Goal: Information Seeking & Learning: Learn about a topic

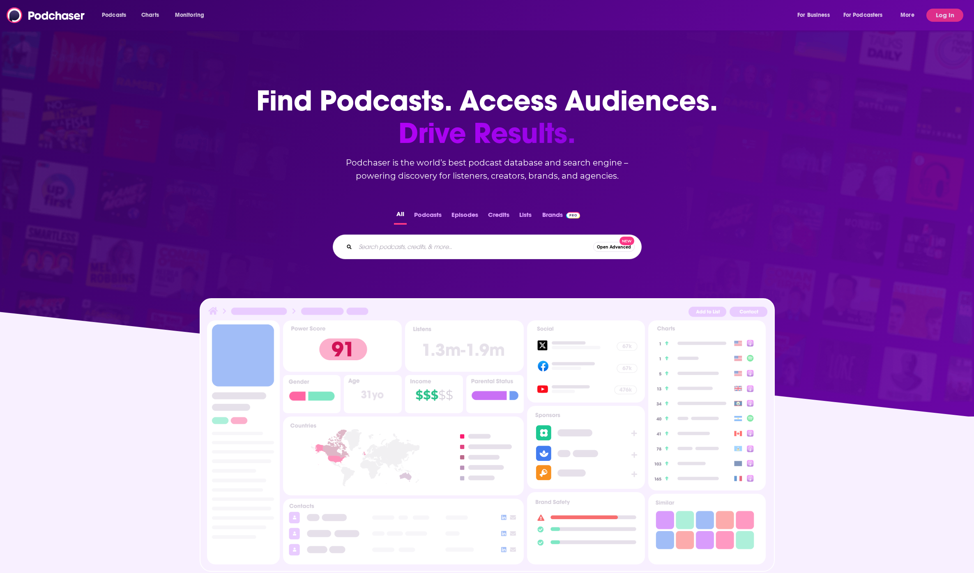
click at [382, 240] on input "Search podcasts, credits, & more..." at bounding box center [475, 246] width 238 height 13
type input "high flyers podcast"
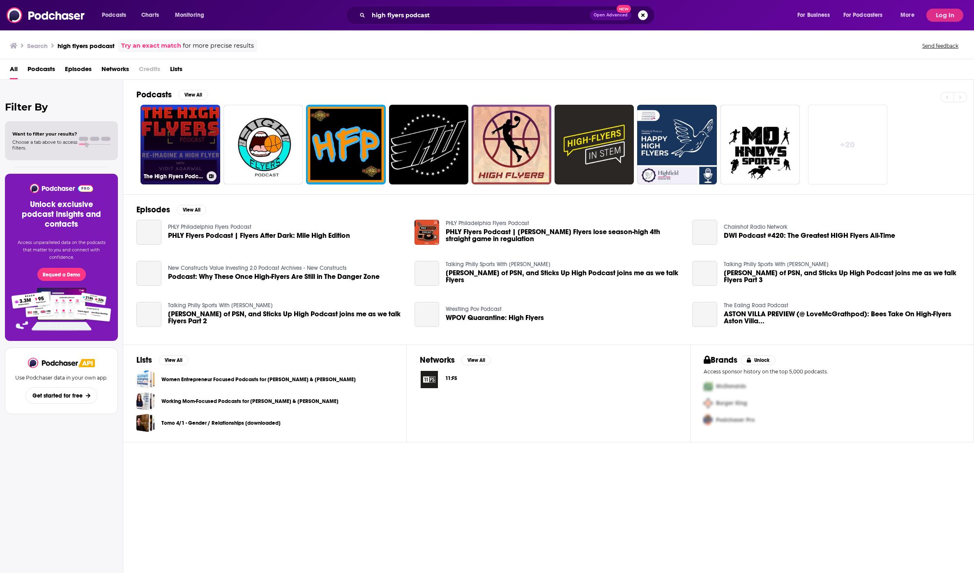
click at [192, 145] on link "The High Flyers Podcast with Vidit Agarwal" at bounding box center [181, 145] width 80 height 80
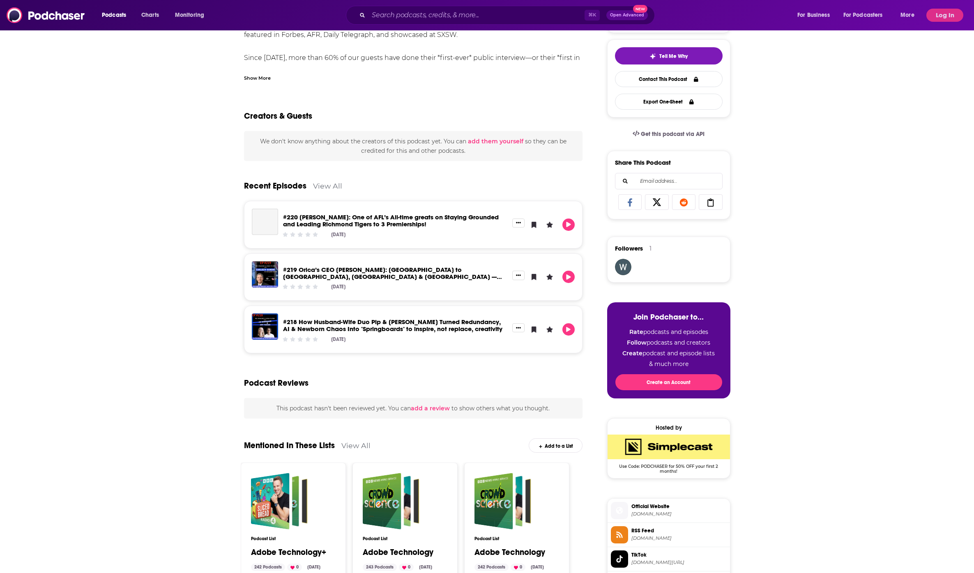
scroll to position [2, 0]
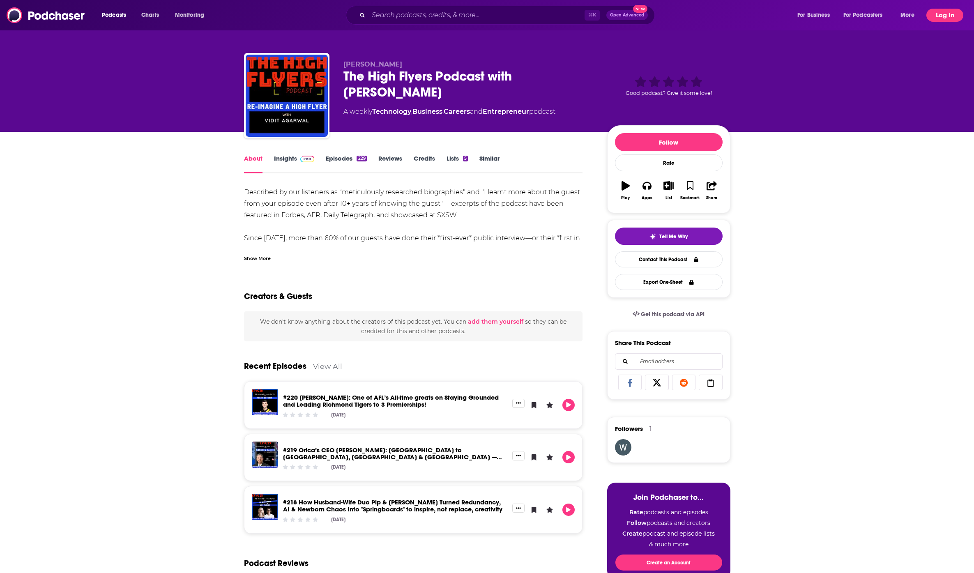
click at [945, 16] on button "Log In" at bounding box center [945, 15] width 37 height 13
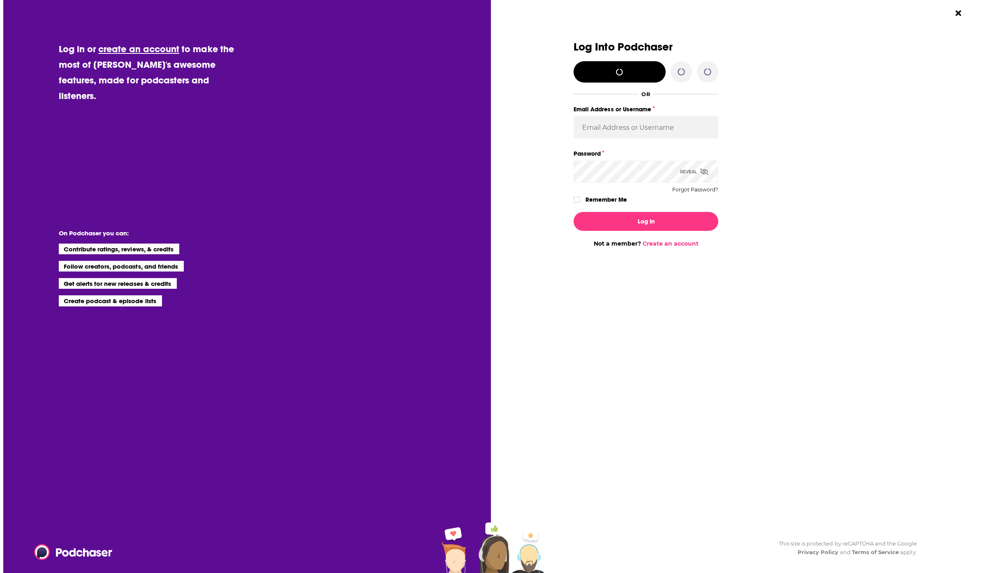
scroll to position [0, 0]
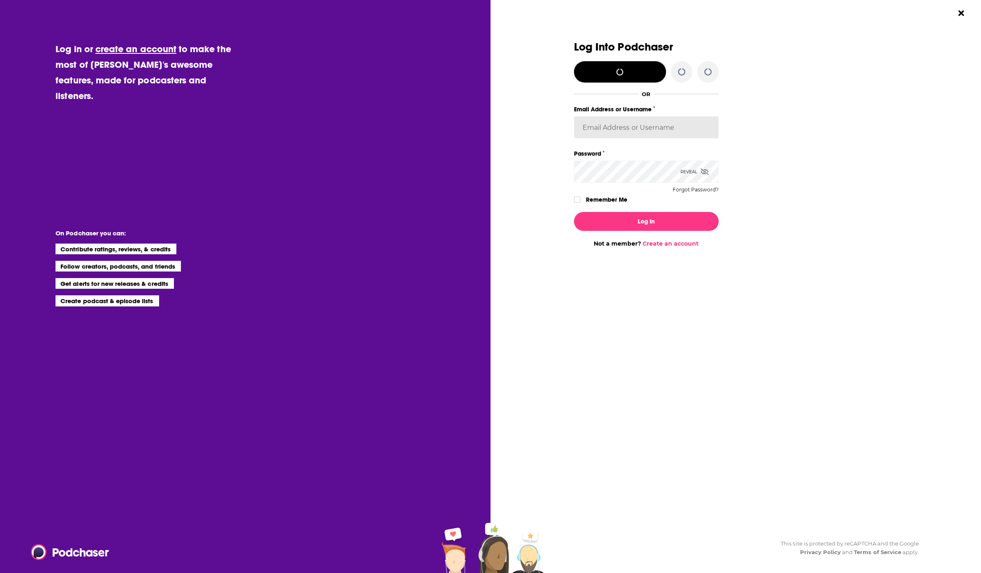
click at [597, 132] on input "Email Address or Username" at bounding box center [646, 127] width 145 height 22
type input "jhutchinson"
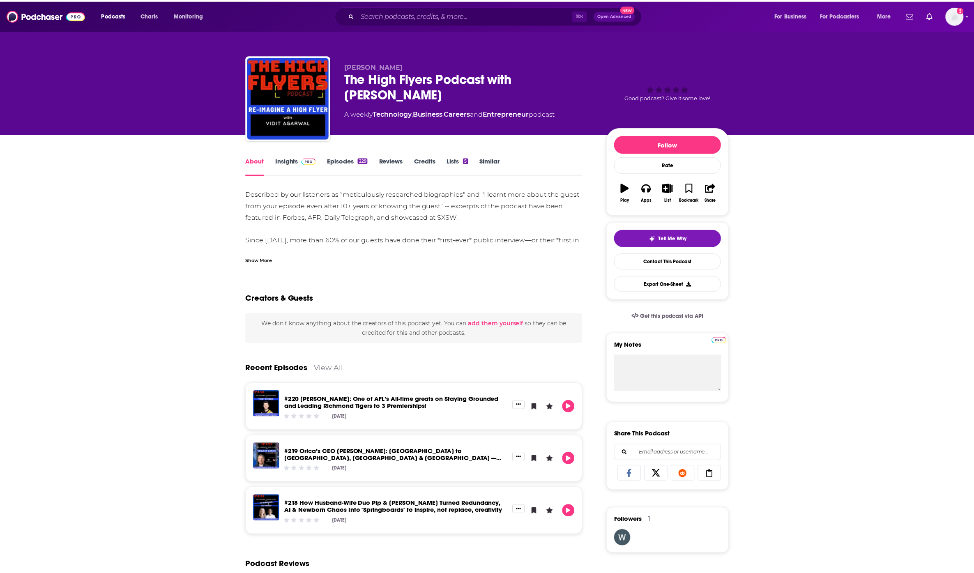
scroll to position [2, 0]
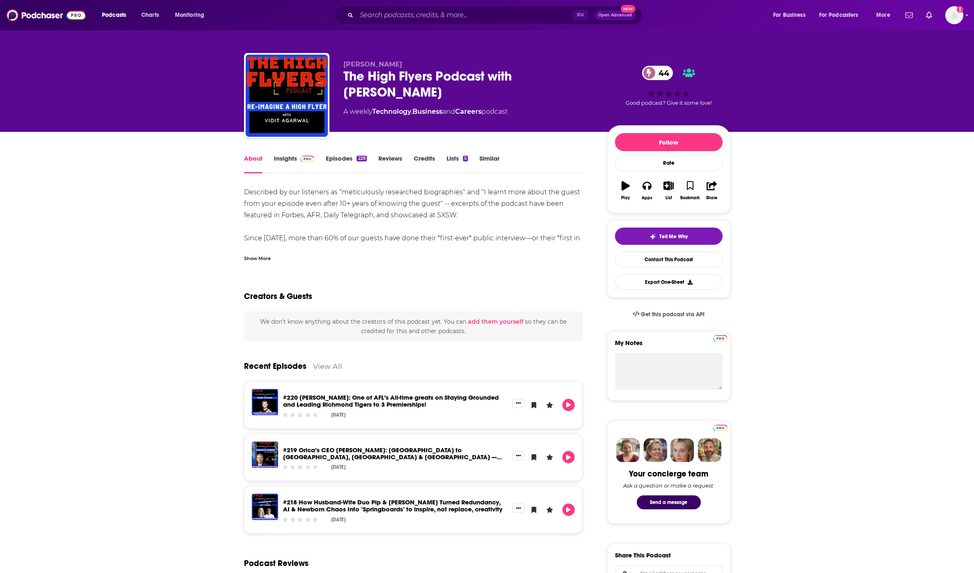
click at [288, 157] on link "Insights" at bounding box center [294, 164] width 41 height 19
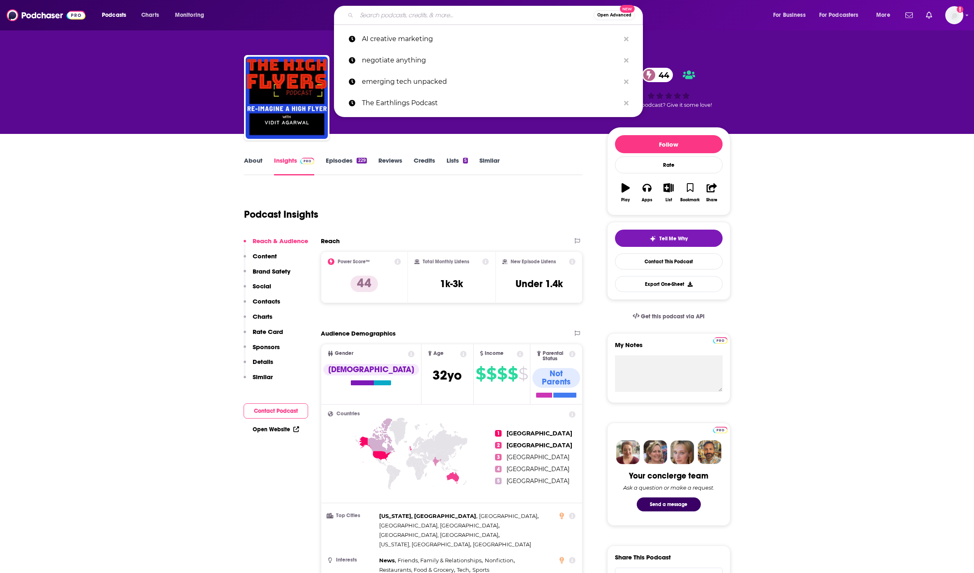
click at [422, 18] on input "Search podcasts, credits, & more..." at bounding box center [475, 15] width 237 height 13
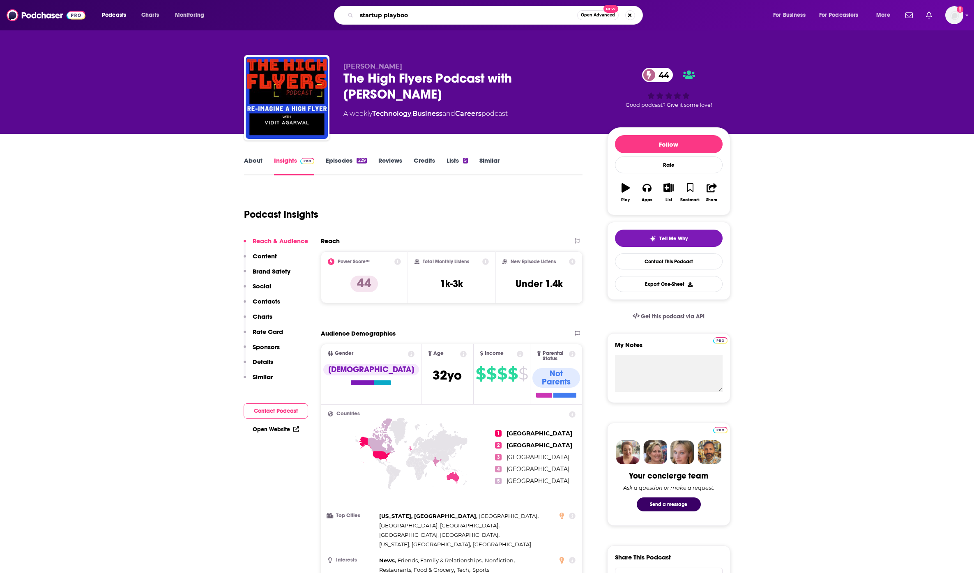
type input "startup playbook"
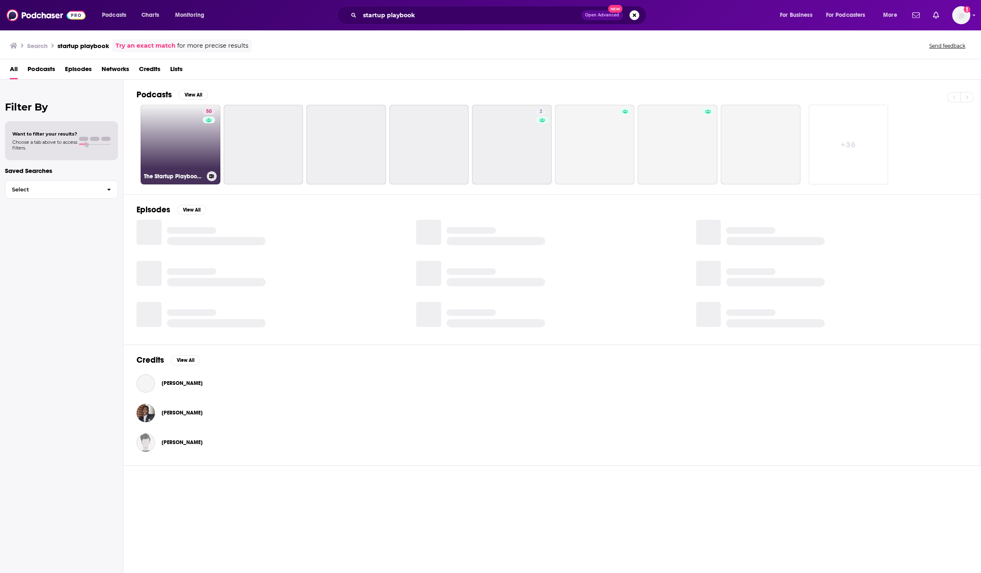
click at [189, 149] on link "50 The Startup Playbook Podcast" at bounding box center [181, 145] width 80 height 80
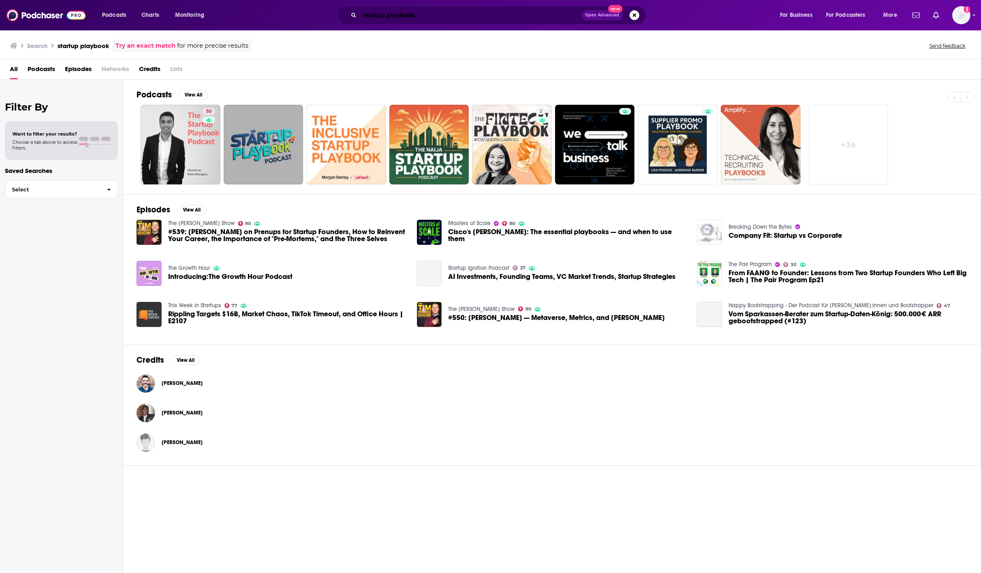
click at [443, 19] on input "startup playbook" at bounding box center [471, 15] width 222 height 13
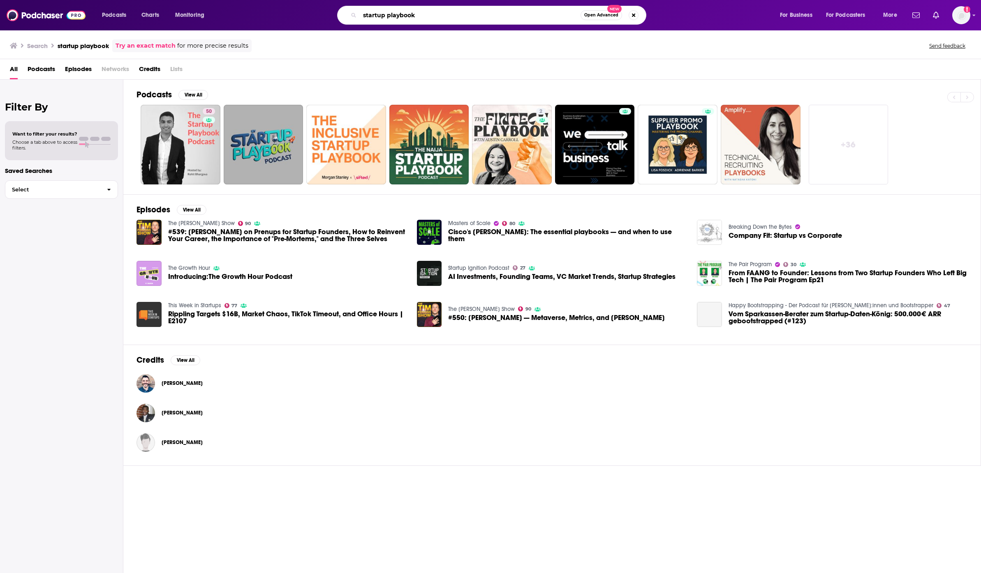
click at [443, 19] on input "startup playbook" at bounding box center [470, 15] width 221 height 13
type input "adam and sachin"
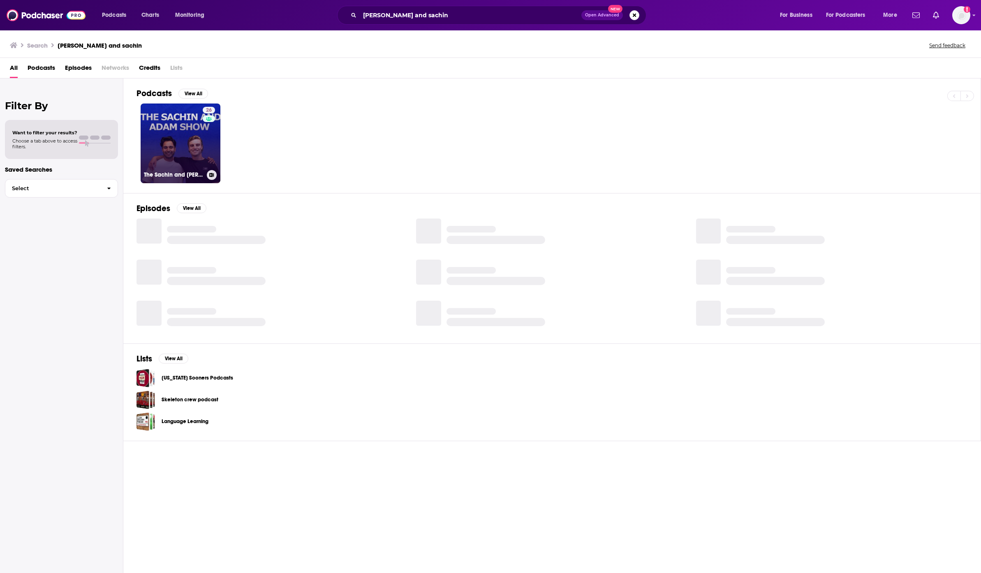
click at [164, 106] on link "26 The Sachin and Adam Show" at bounding box center [181, 144] width 80 height 80
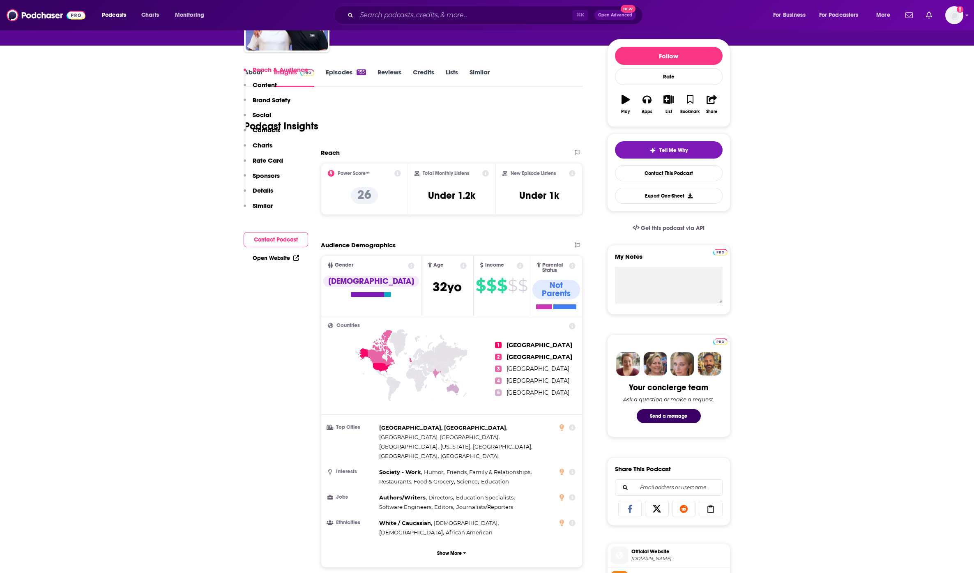
scroll to position [46, 0]
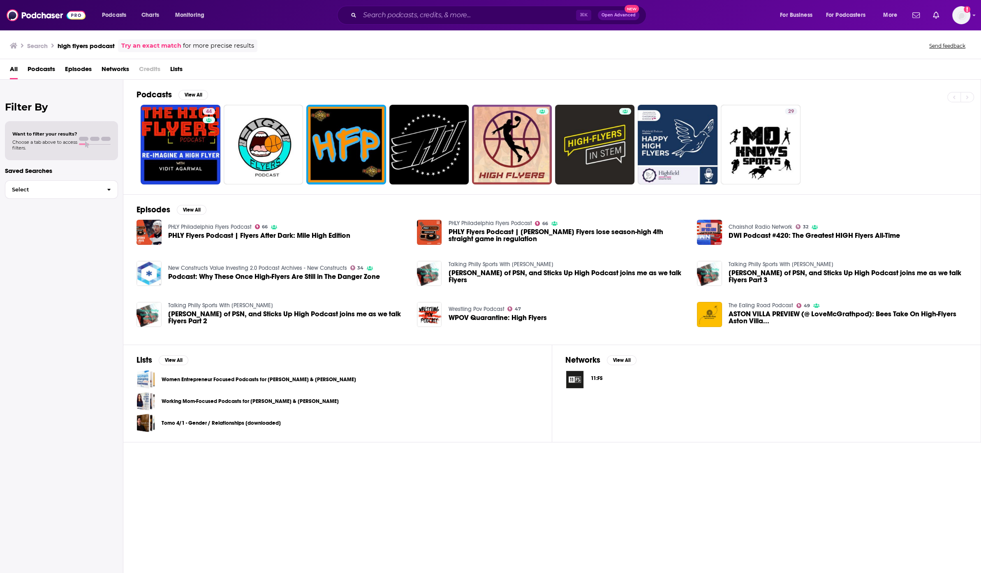
click at [314, 323] on span "Matt Stinger of PSN, and Sticks Up High Podcast joins me as we talk Flyers Part…" at bounding box center [287, 318] width 239 height 14
click at [418, 15] on input "high flyers podcast" at bounding box center [471, 15] width 222 height 13
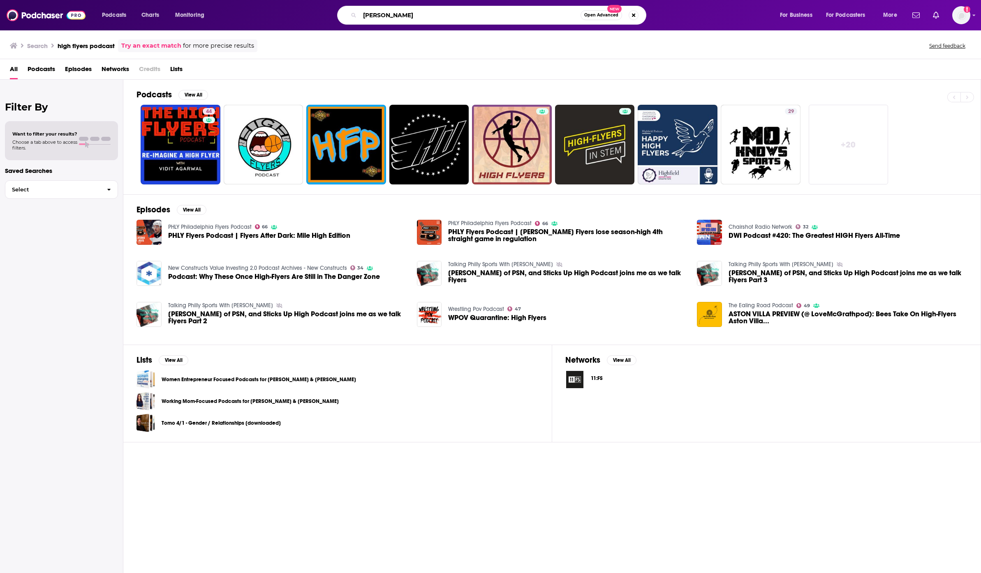
type input "mark bouris"
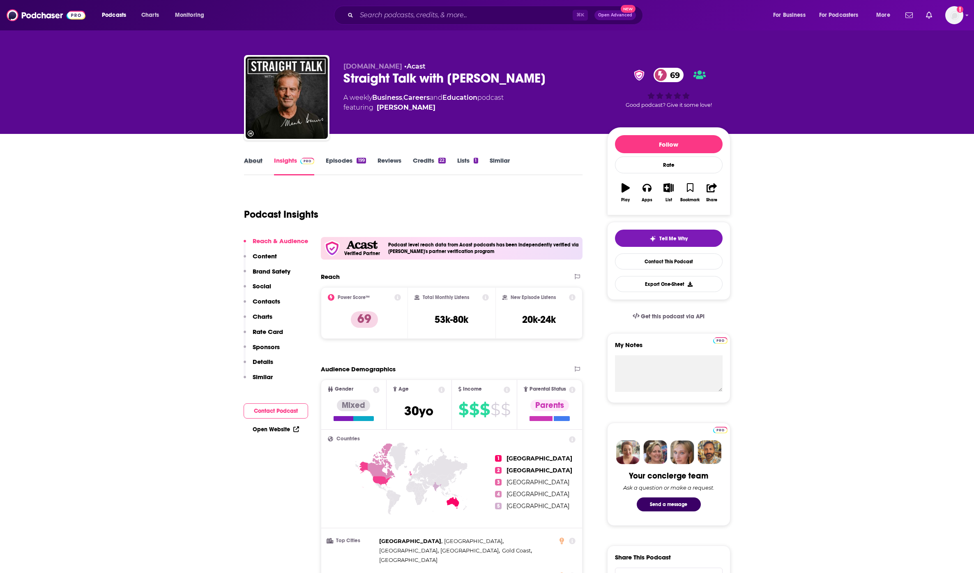
click at [263, 168] on div "About" at bounding box center [259, 166] width 30 height 19
click at [258, 165] on link "About" at bounding box center [253, 166] width 18 height 19
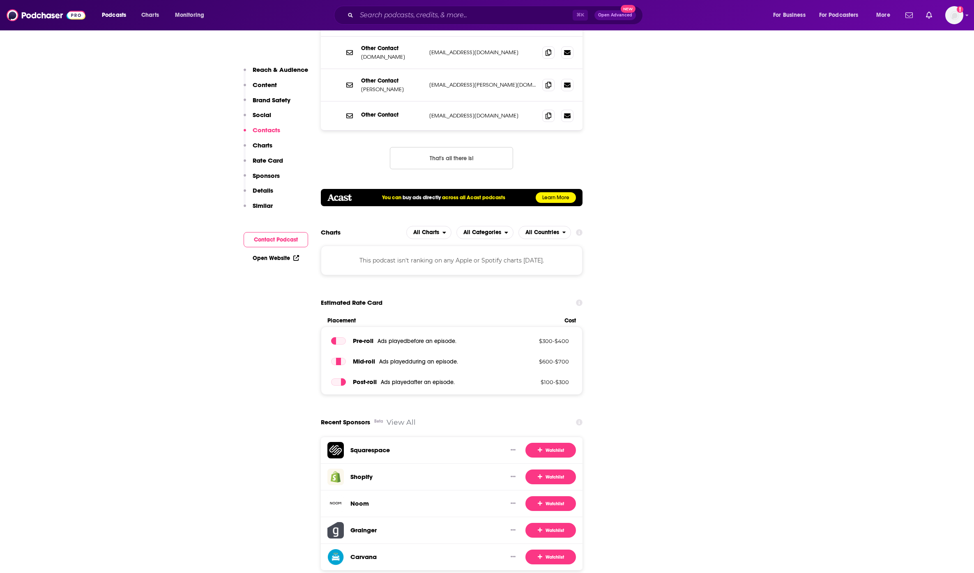
scroll to position [1122, 0]
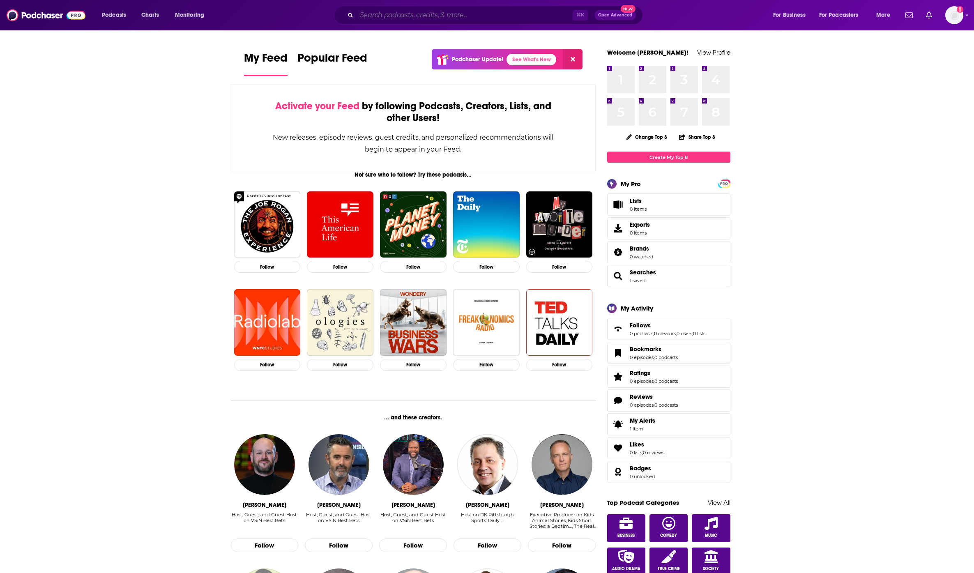
click at [404, 15] on input "Search podcasts, credits, & more..." at bounding box center [465, 15] width 216 height 13
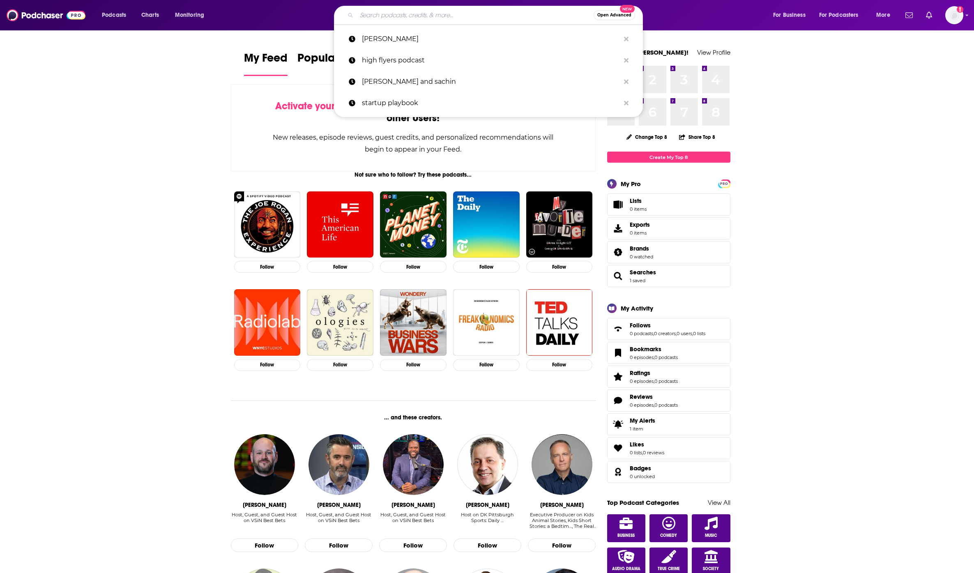
click at [422, 18] on input "Search podcasts, credits, & more..." at bounding box center [475, 15] width 237 height 13
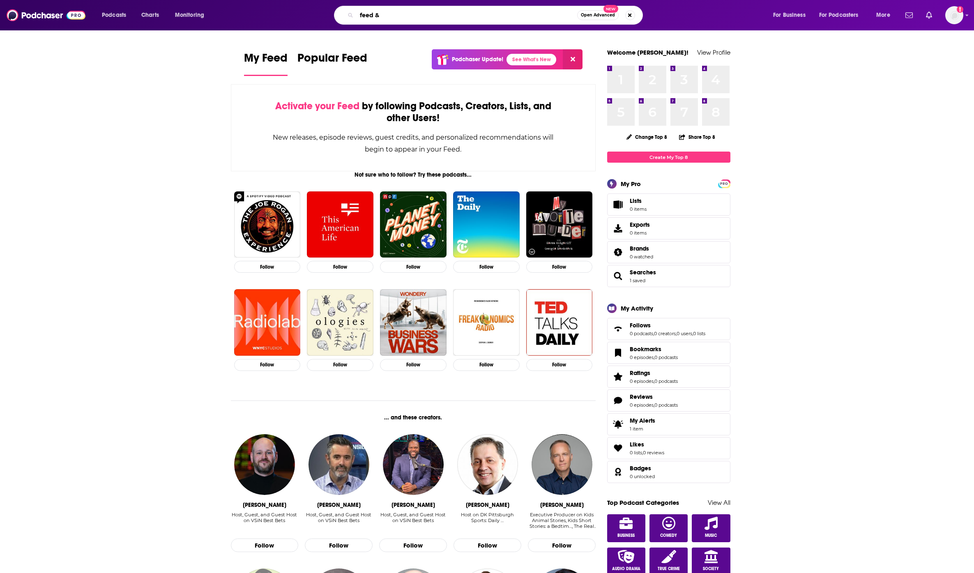
type input "feed"
type input "fear & greed"
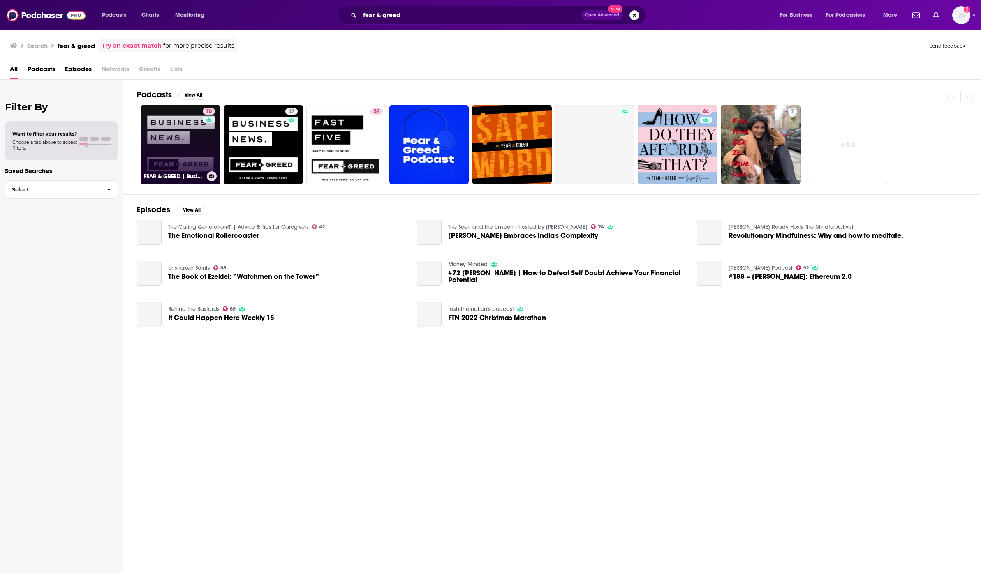
click at [178, 122] on link "70 FEAR & GREED | Business News" at bounding box center [181, 145] width 80 height 80
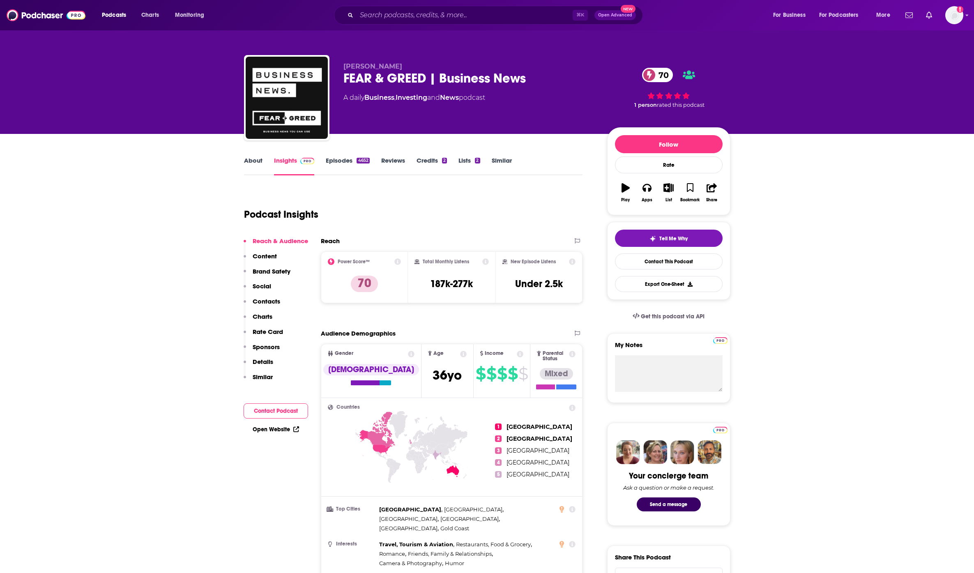
click at [290, 162] on link "Insights" at bounding box center [294, 166] width 41 height 19
click at [664, 141] on button "Follow" at bounding box center [669, 144] width 108 height 18
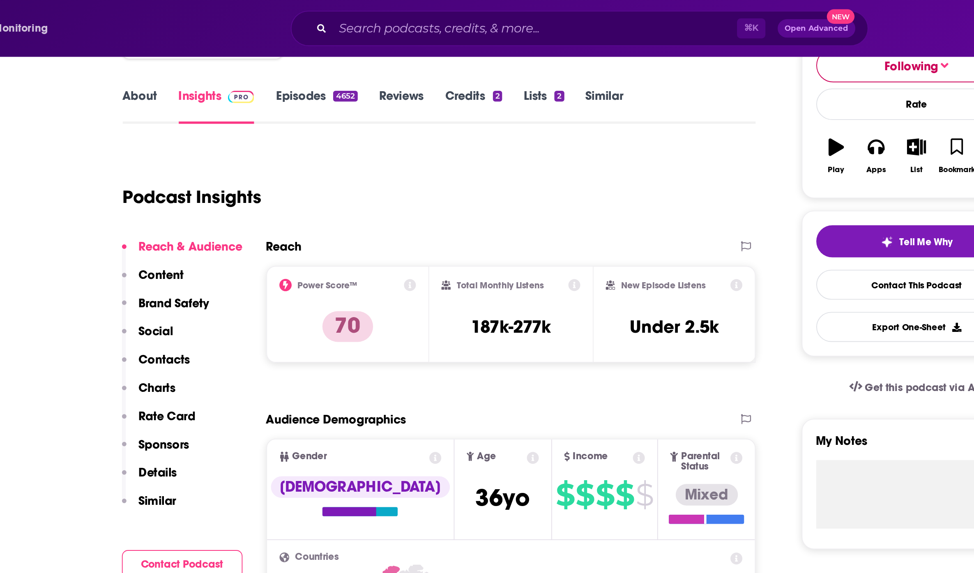
scroll to position [3, 0]
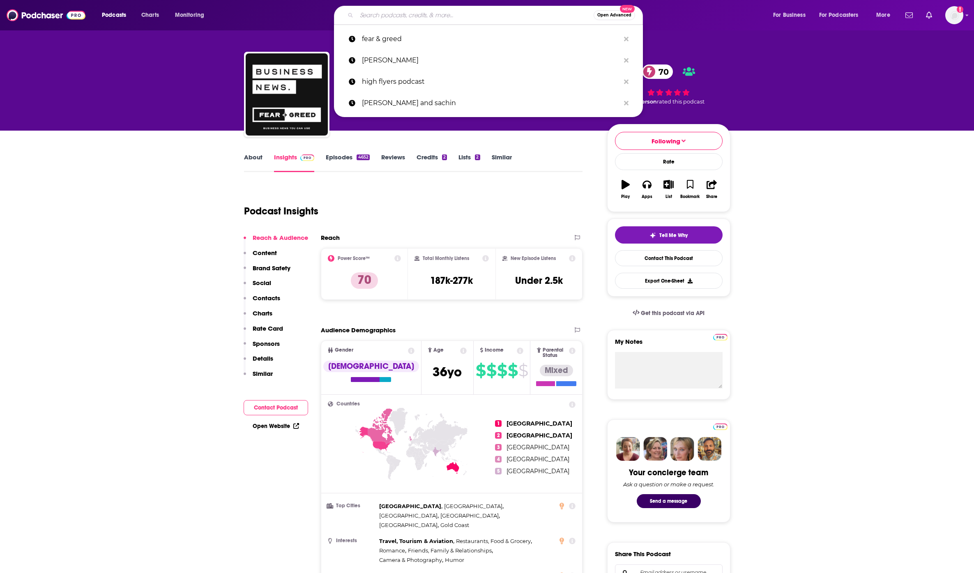
click at [395, 11] on input "Search podcasts, credits, & more..." at bounding box center [475, 15] width 237 height 13
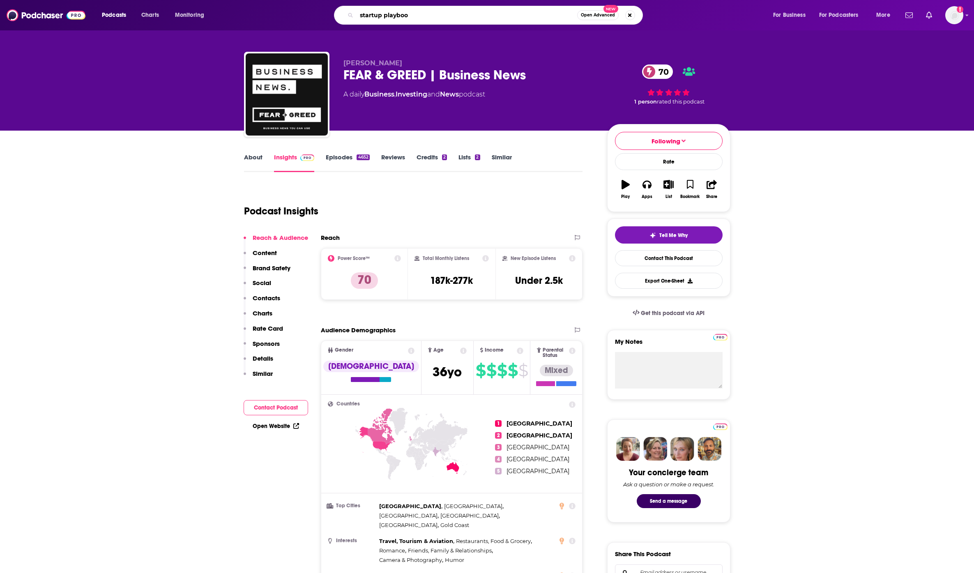
type input "startup playbook"
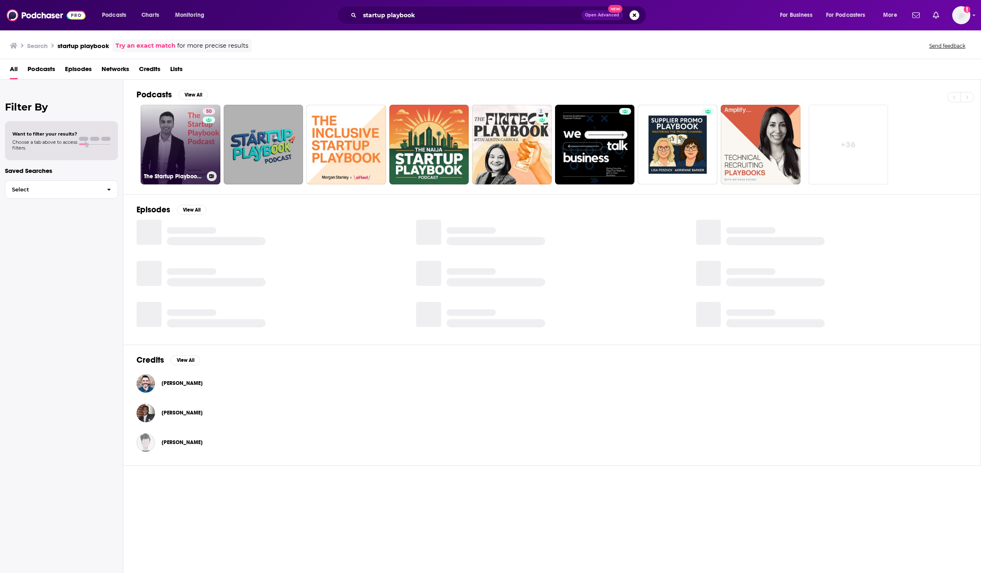
click at [170, 129] on link "50 The Startup Playbook Podcast" at bounding box center [181, 145] width 80 height 80
click at [428, 13] on input "startup playbook" at bounding box center [471, 15] width 222 height 13
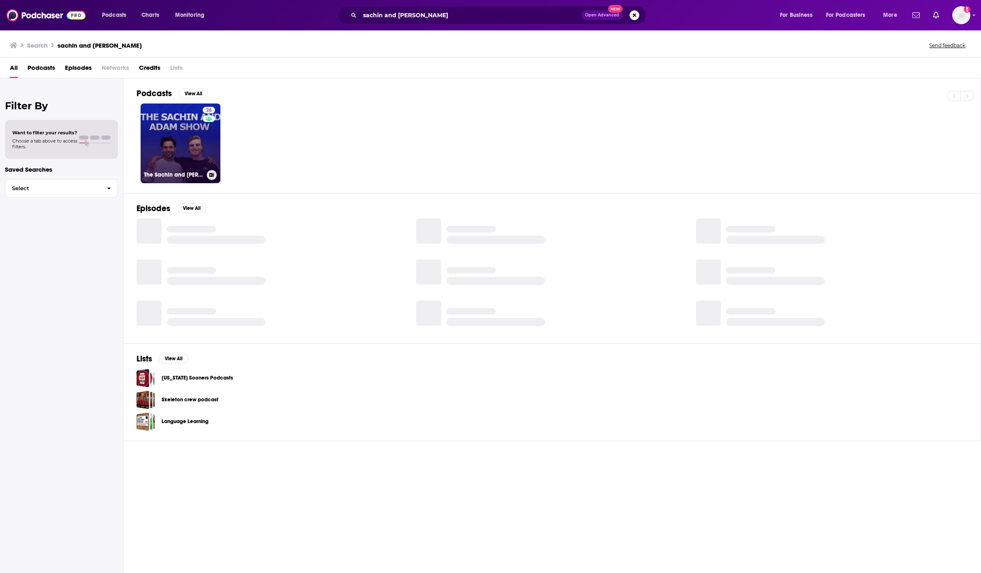
click at [159, 149] on link "26 The Sachin and Adam Show" at bounding box center [181, 144] width 80 height 80
click at [416, 15] on input "sachin and adam" at bounding box center [471, 15] width 222 height 13
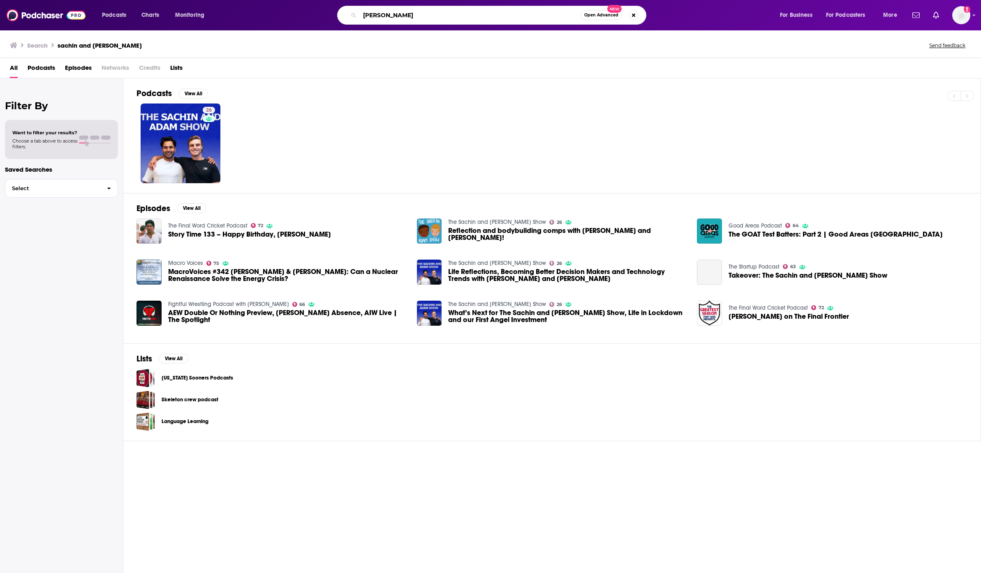
type input "mark bouris"
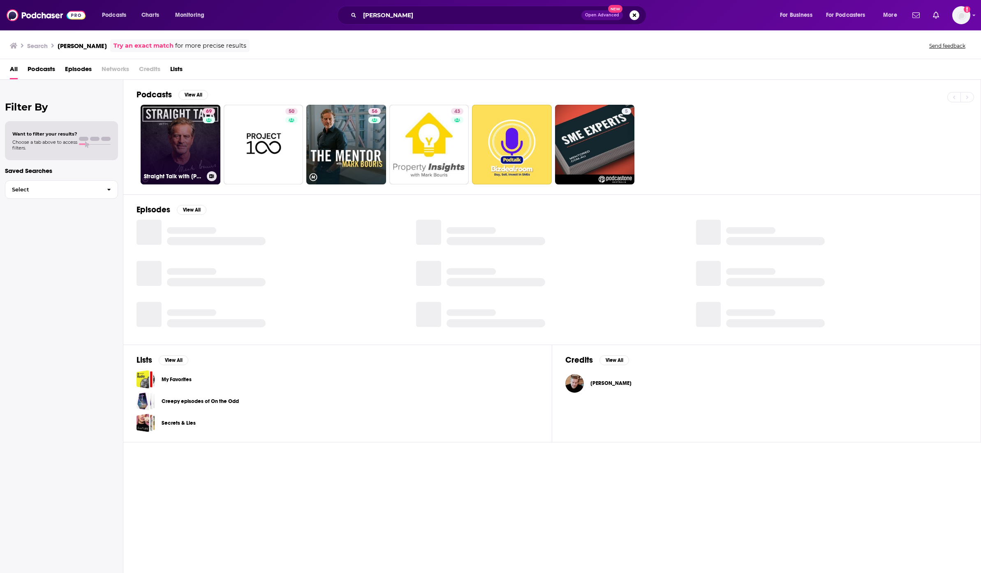
click at [174, 130] on link "69 Straight Talk with Mark Bouris" at bounding box center [181, 145] width 80 height 80
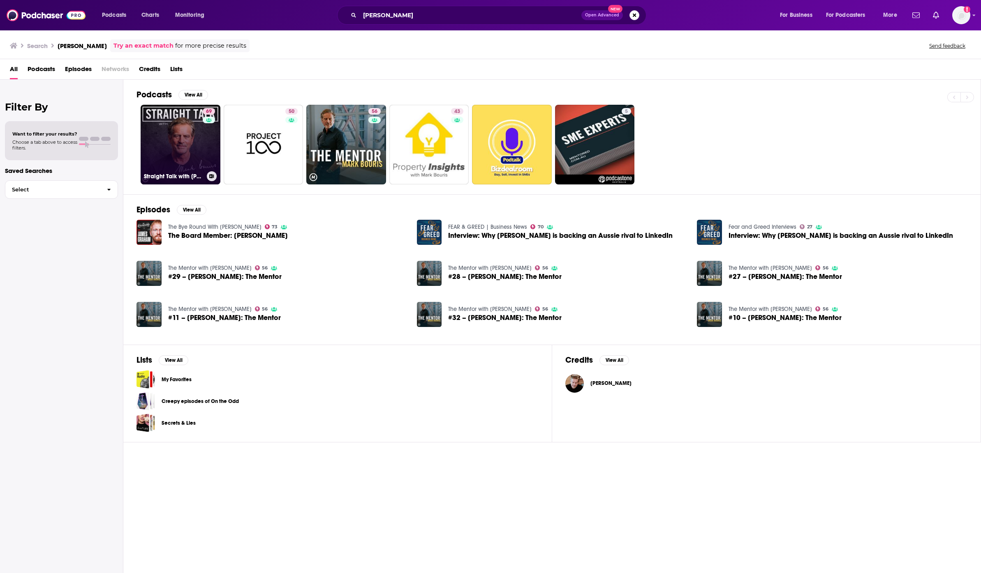
drag, startPoint x: 176, startPoint y: 141, endPoint x: 188, endPoint y: 140, distance: 12.0
click at [176, 141] on link "69 Straight Talk with Mark Bouris" at bounding box center [181, 145] width 80 height 80
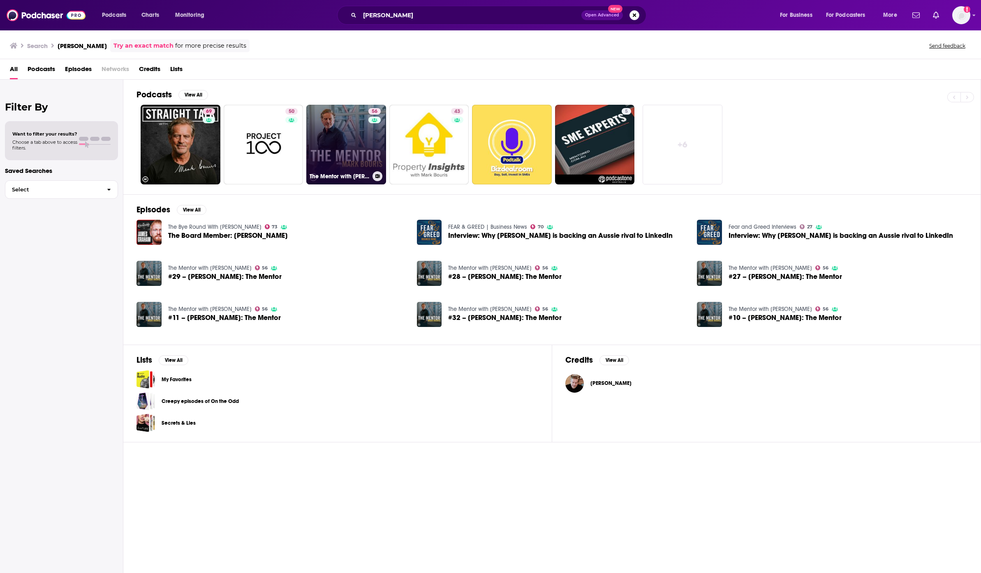
click at [319, 133] on link "56 The Mentor with Mark Bouris" at bounding box center [346, 145] width 80 height 80
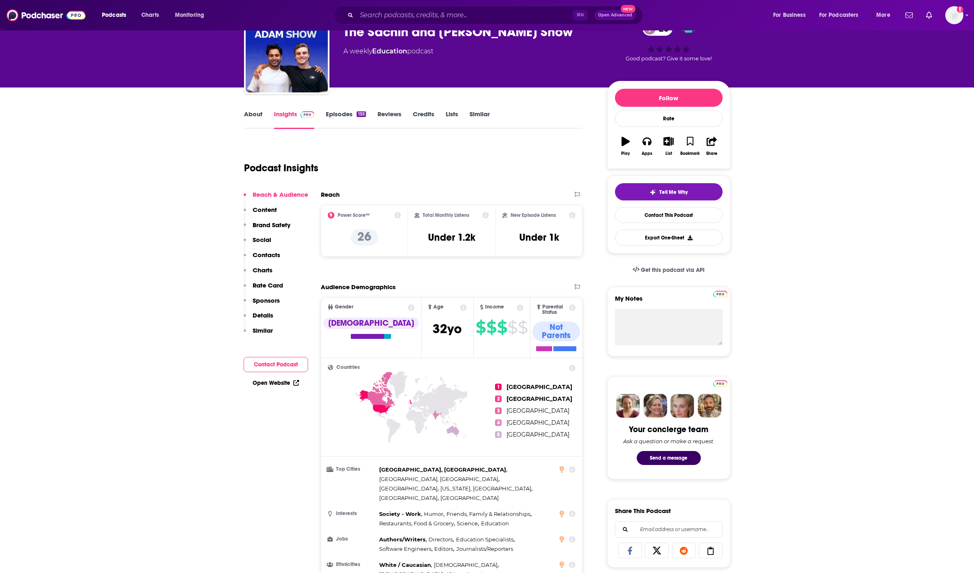
scroll to position [57, 0]
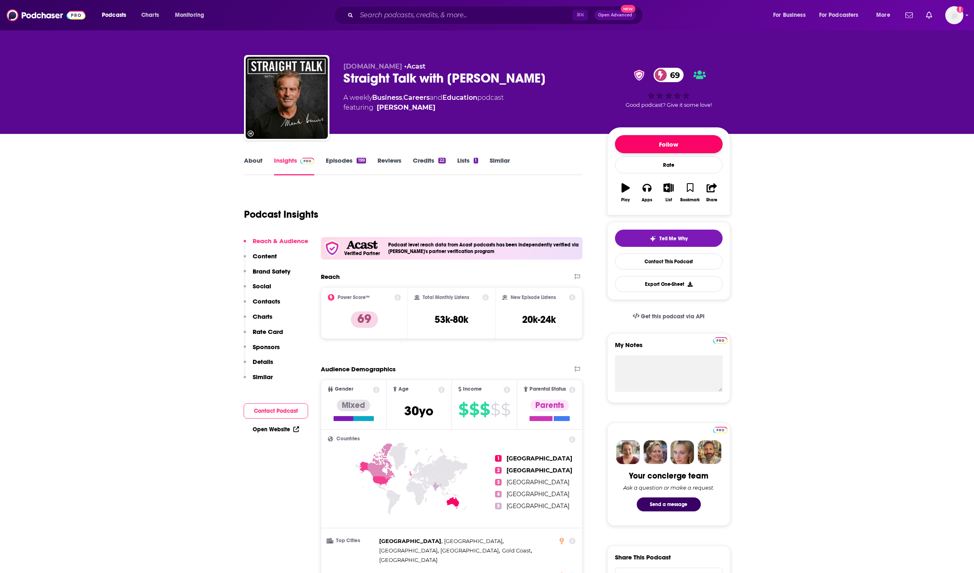
click at [676, 149] on button "Follow" at bounding box center [669, 144] width 108 height 18
